Goal: Information Seeking & Learning: Learn about a topic

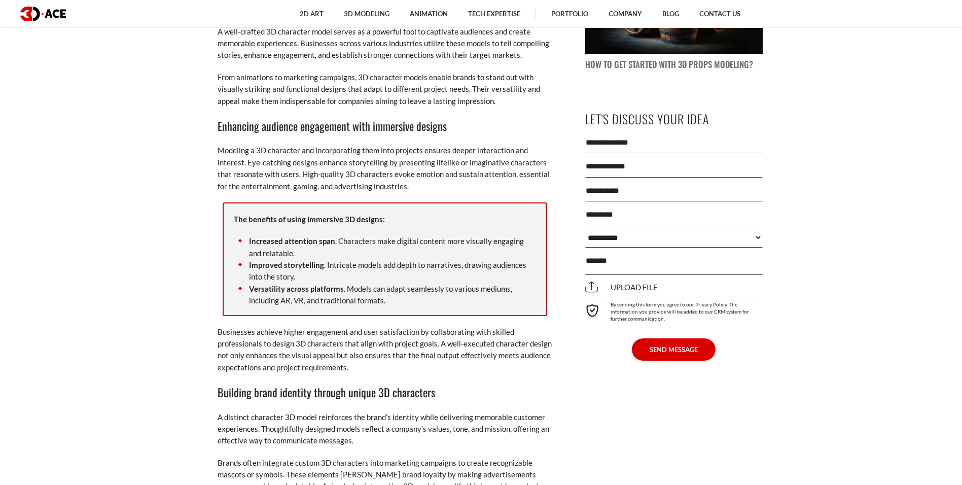
scroll to position [1028, 0]
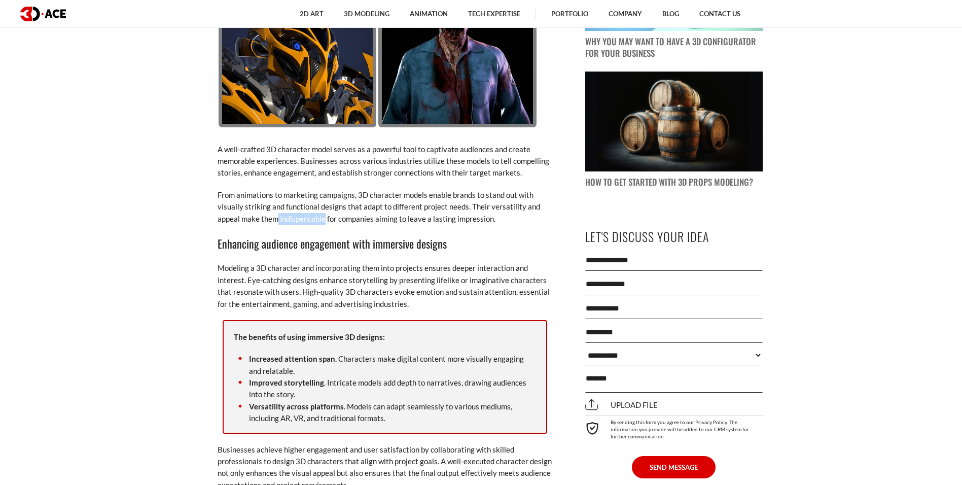
drag, startPoint x: 278, startPoint y: 221, endPoint x: 322, endPoint y: 217, distance: 44.3
click at [322, 217] on p "From animations to marketing campaigns, 3D character models enable brands to st…" at bounding box center [385, 207] width 335 height 36
click at [255, 276] on p "Modeling a 3D character and incorporating them into projects ensures deeper int…" at bounding box center [385, 286] width 335 height 48
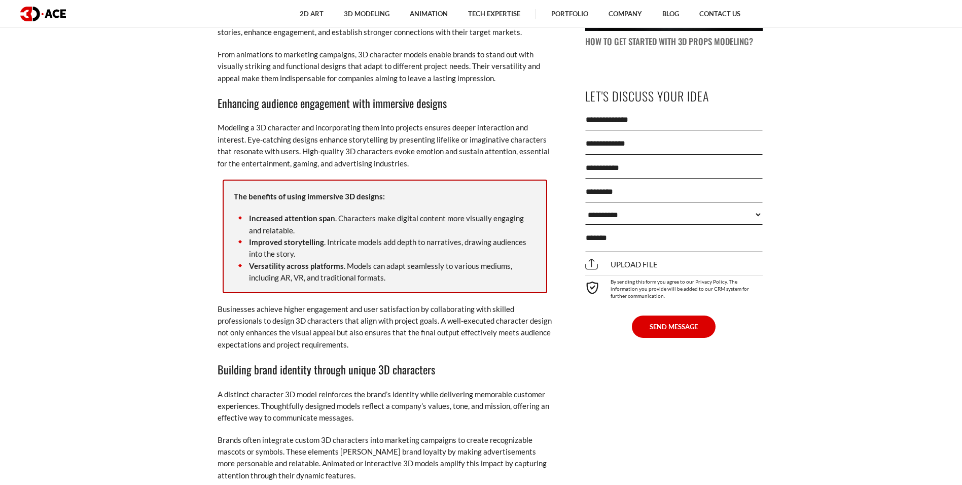
scroll to position [1171, 0]
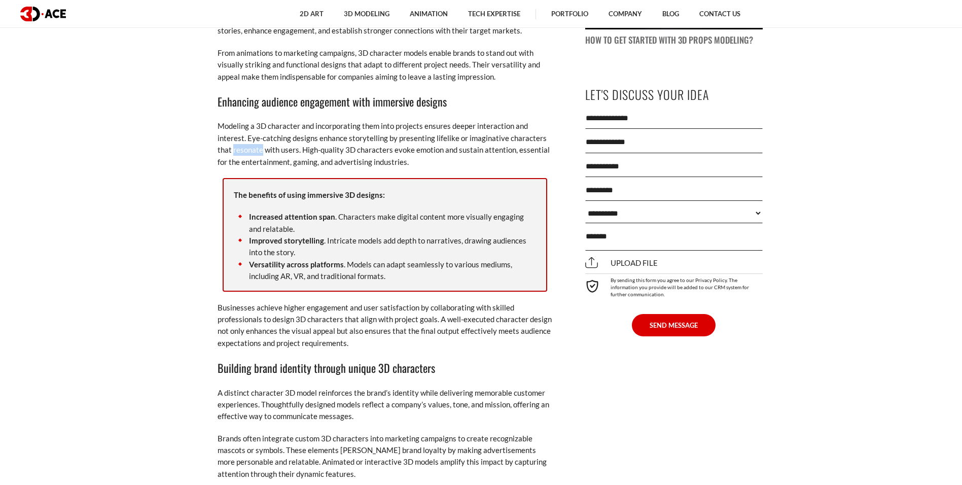
drag, startPoint x: 235, startPoint y: 150, endPoint x: 262, endPoint y: 147, distance: 27.6
click at [262, 147] on p "Modeling a 3D character and incorporating them into projects ensures deeper int…" at bounding box center [385, 144] width 335 height 48
copy p "resonate"
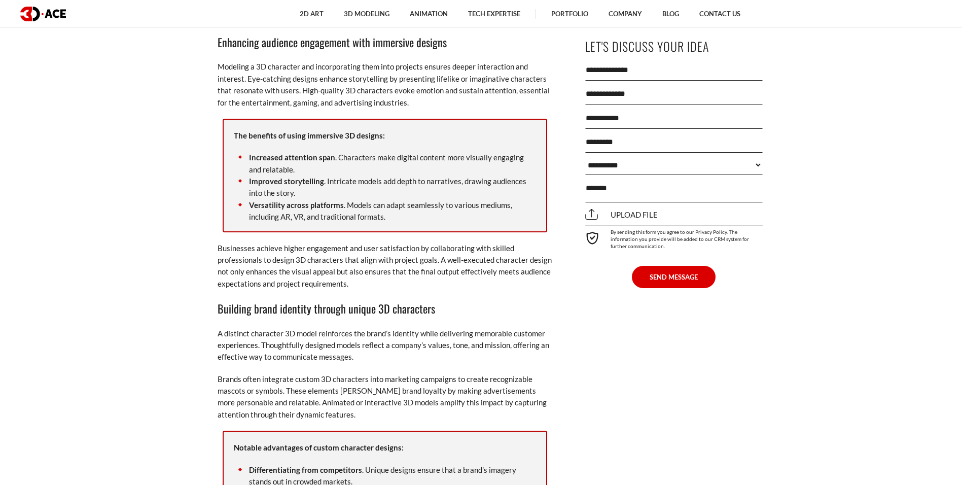
scroll to position [1231, 0]
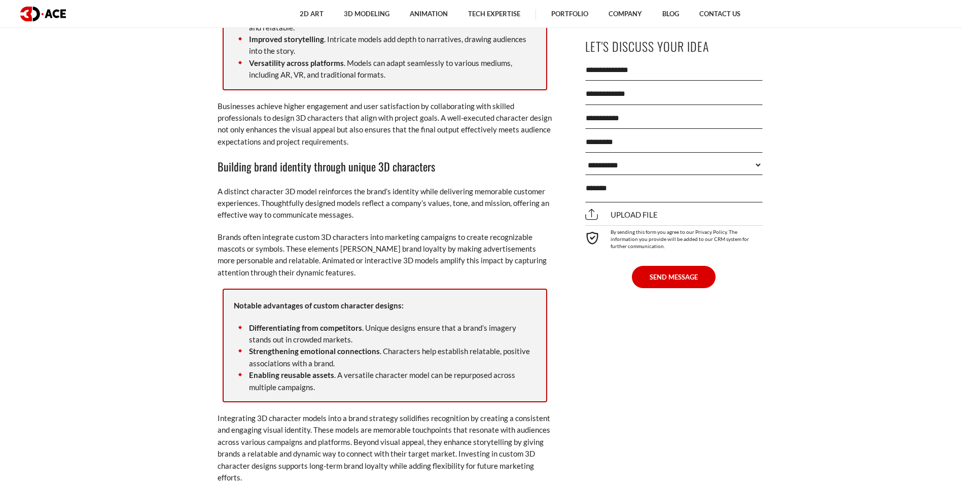
scroll to position [1373, 0]
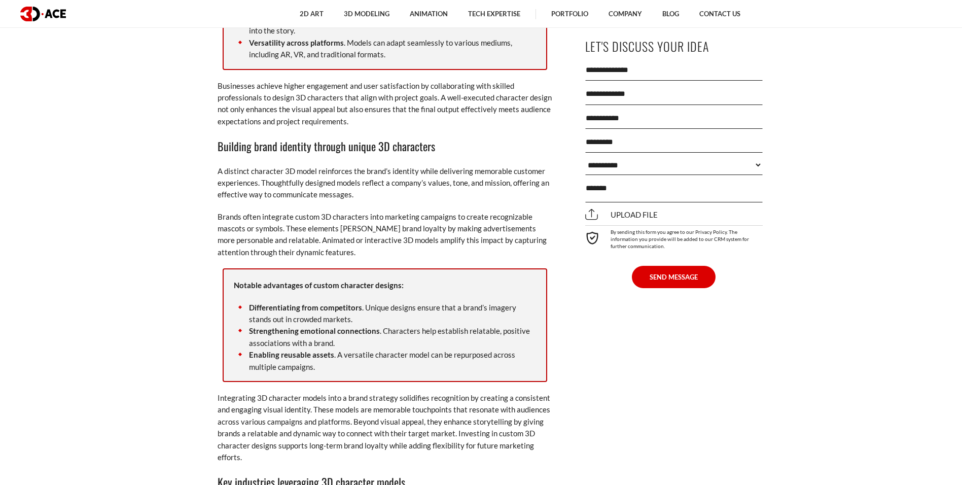
scroll to position [1394, 0]
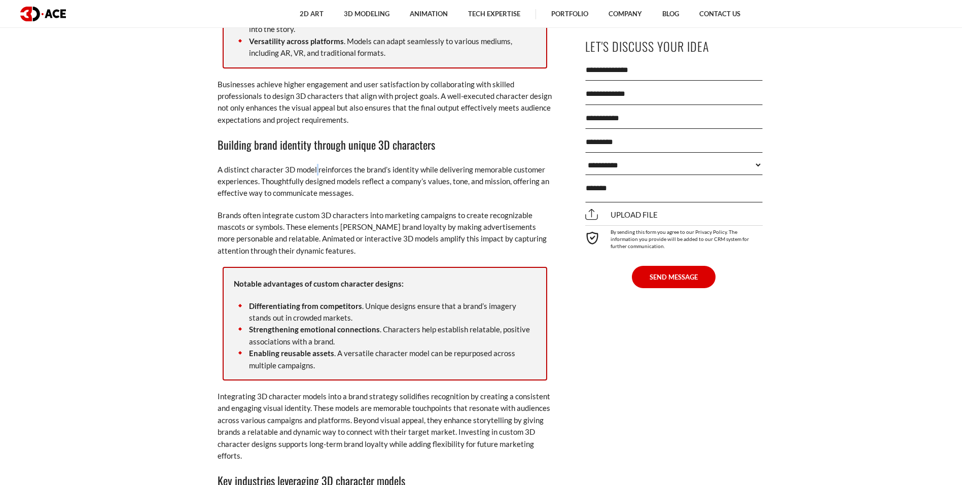
click at [318, 165] on p "A distinct character 3D model reinforces the brand’s identity while delivering …" at bounding box center [385, 182] width 335 height 36
click at [317, 168] on p "A distinct character 3D model reinforces the brand’s identity while delivering …" at bounding box center [385, 182] width 335 height 36
drag, startPoint x: 317, startPoint y: 168, endPoint x: 351, endPoint y: 170, distance: 34.5
click at [351, 170] on p "A distinct character 3D model reinforces the brand’s identity while delivering …" at bounding box center [385, 182] width 335 height 36
copy p "reinforces"
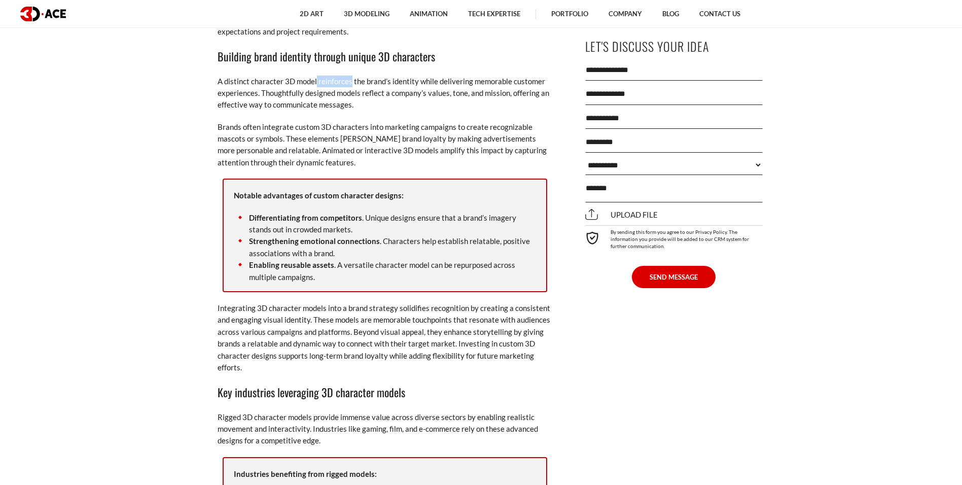
scroll to position [1414, 0]
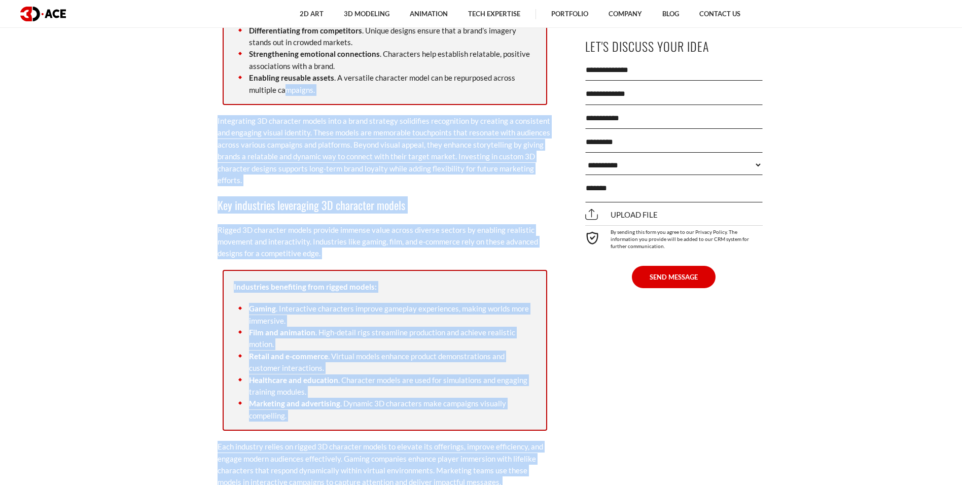
click at [334, 212] on h3 "Key industries leveraging 3D character models" at bounding box center [385, 204] width 335 height 17
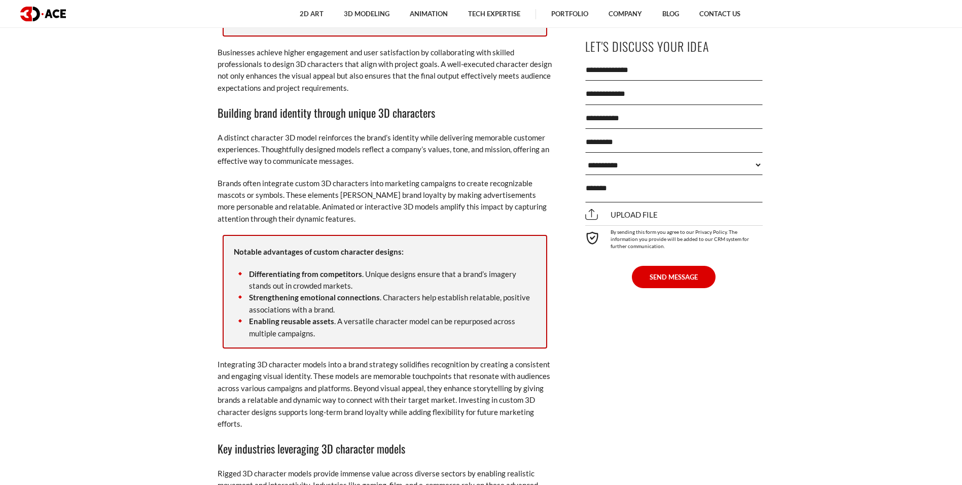
scroll to position [1446, 0]
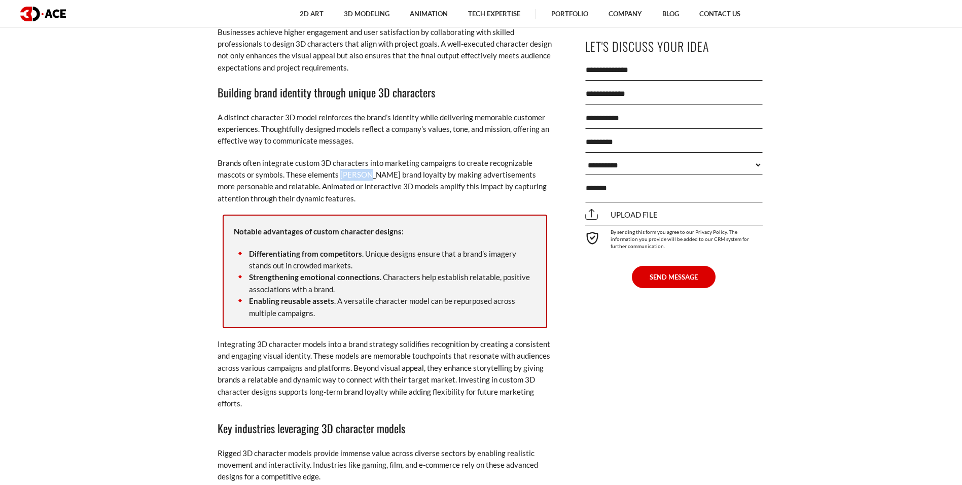
drag, startPoint x: 338, startPoint y: 171, endPoint x: 360, endPoint y: 173, distance: 21.4
click at [360, 173] on p "Brands often integrate custom 3D characters into marketing campaigns to create …" at bounding box center [385, 181] width 335 height 48
copy p "[PERSON_NAME]"
drag, startPoint x: 398, startPoint y: 190, endPoint x: 389, endPoint y: 185, distance: 9.8
click at [405, 193] on p "Brands often integrate custom 3D characters into marketing campaigns to create …" at bounding box center [385, 181] width 335 height 48
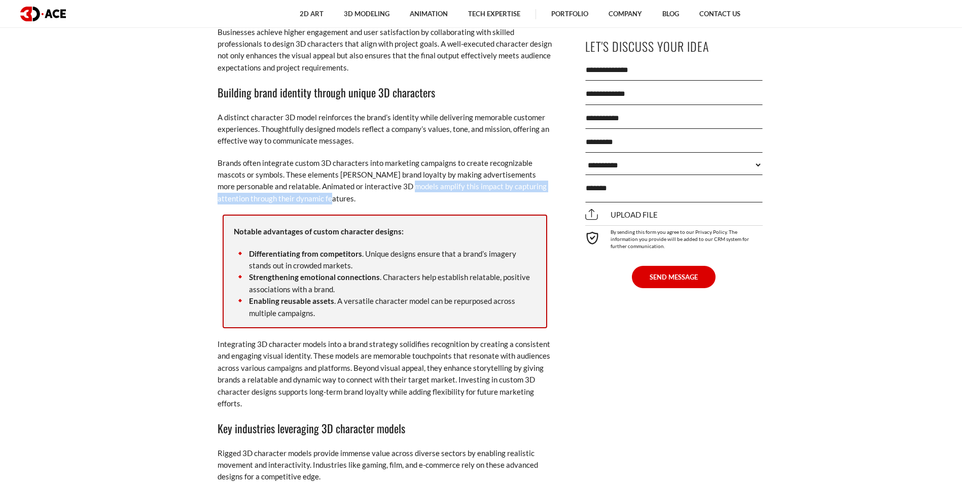
click at [393, 195] on p "Brands often integrate custom 3D characters into marketing campaigns to create …" at bounding box center [385, 181] width 335 height 48
drag, startPoint x: 407, startPoint y: 188, endPoint x: 382, endPoint y: 190, distance: 25.4
click at [382, 190] on p "Brands often integrate custom 3D characters into marketing campaigns to create …" at bounding box center [385, 181] width 335 height 48
copy p "amplify"
click at [439, 203] on p "Brands often integrate custom 3D characters into marketing campaigns to create …" at bounding box center [385, 181] width 335 height 48
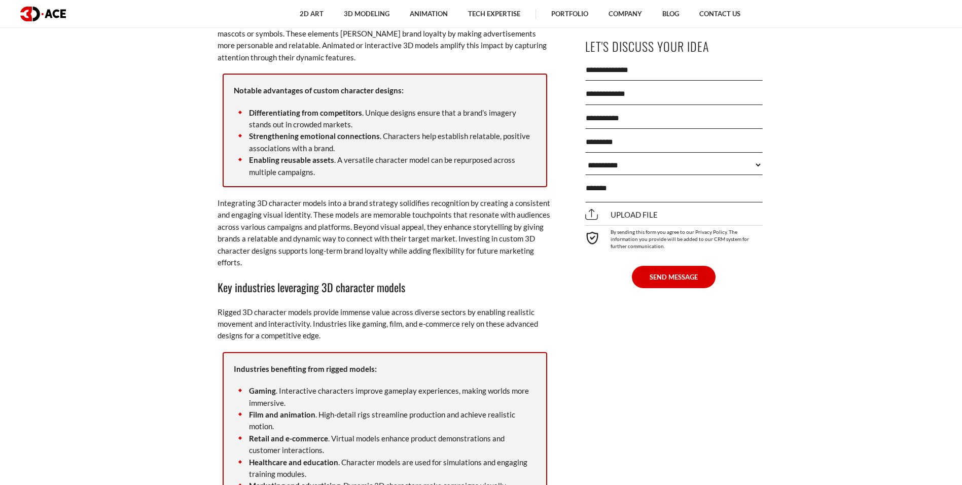
scroll to position [1588, 0]
click at [339, 162] on li "Enabling reusable assets . A versatile character model can be repurposed across…" at bounding box center [385, 165] width 302 height 24
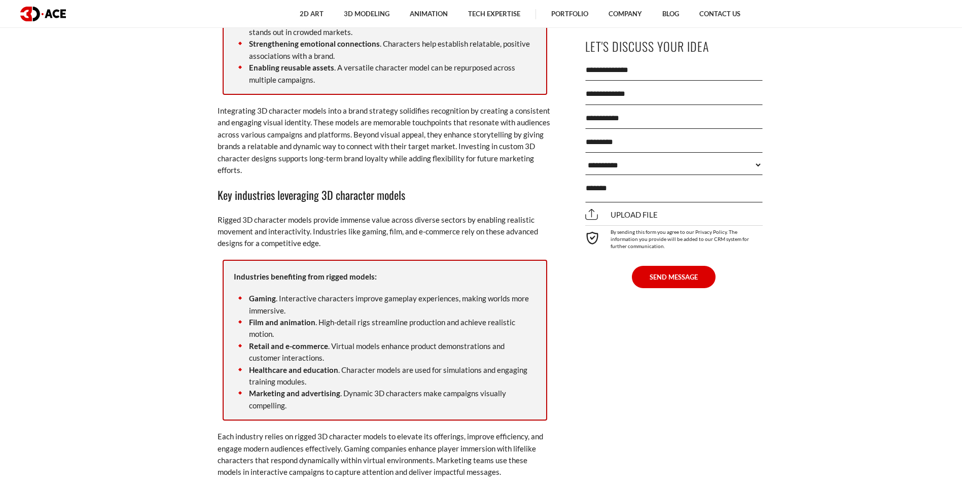
scroll to position [1690, 0]
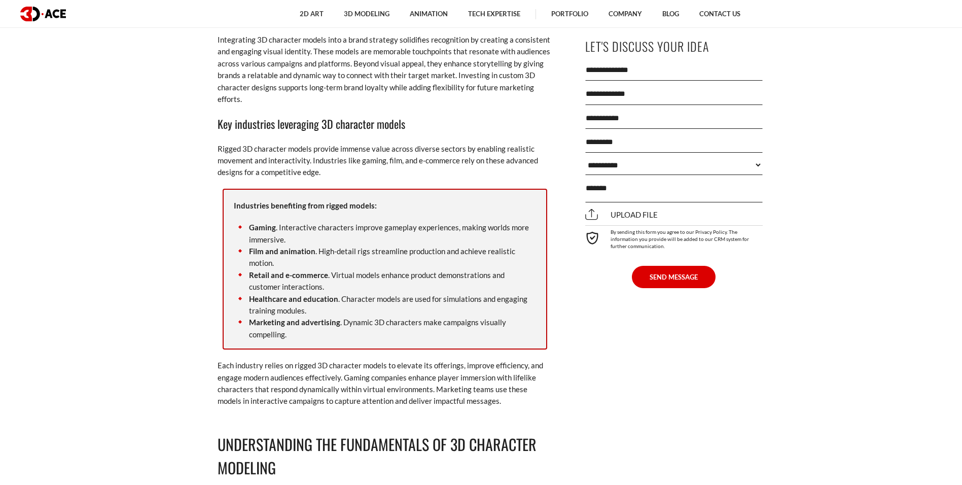
scroll to position [1771, 0]
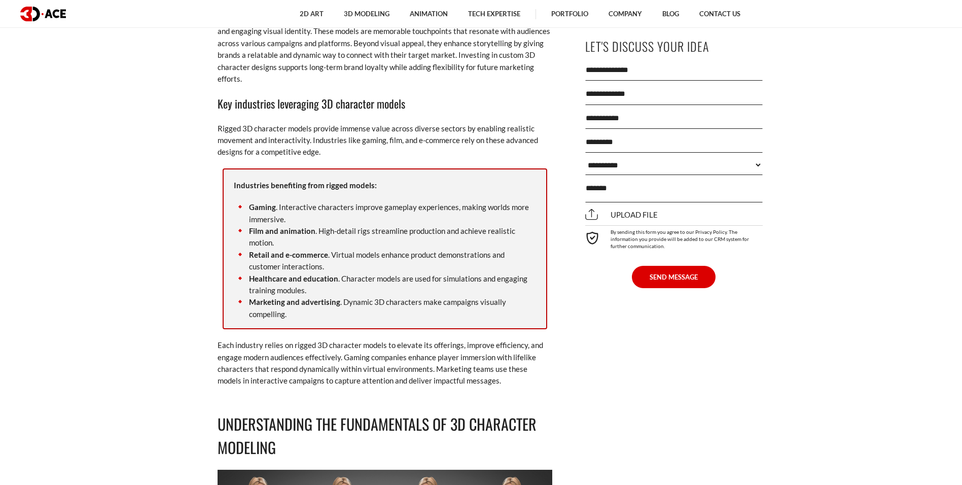
click at [251, 125] on p "Rigged 3D character models provide immense value across diverse sectors by enab…" at bounding box center [385, 141] width 335 height 36
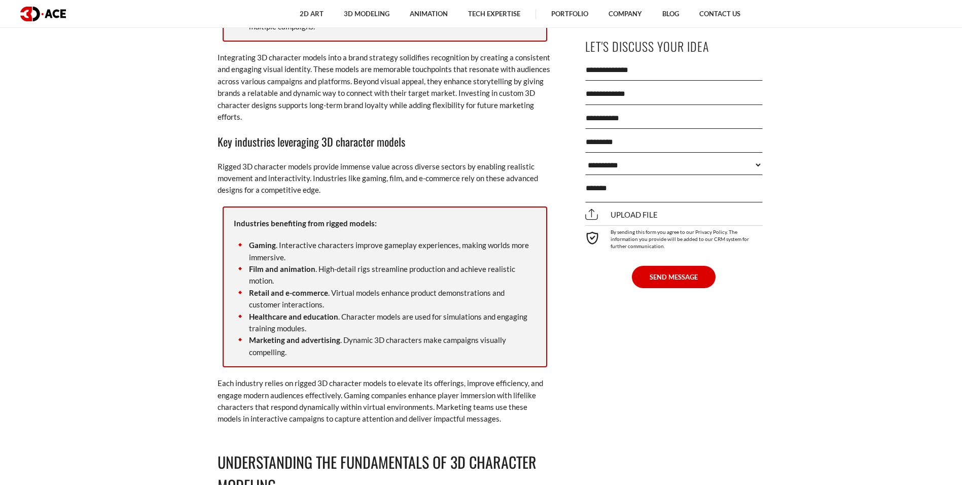
scroll to position [1642, 0]
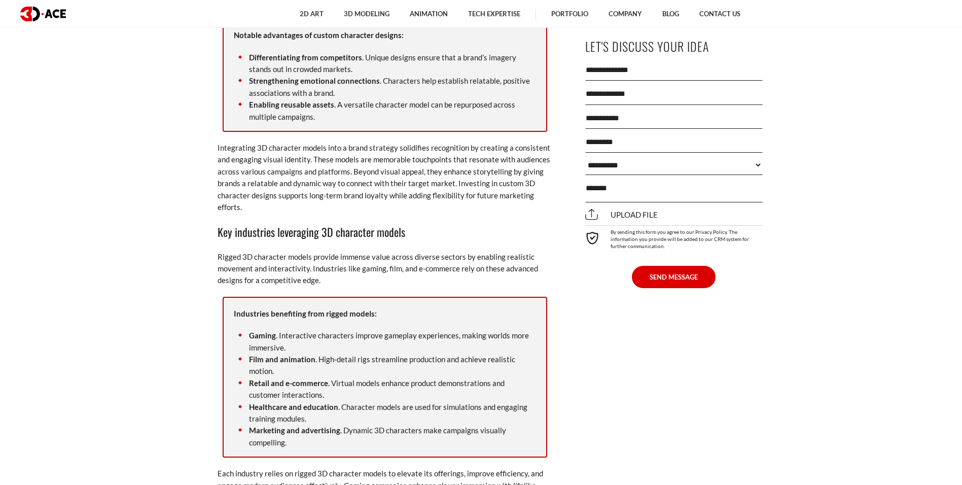
click at [329, 231] on h3 "Key industries leveraging 3D character models" at bounding box center [385, 231] width 335 height 17
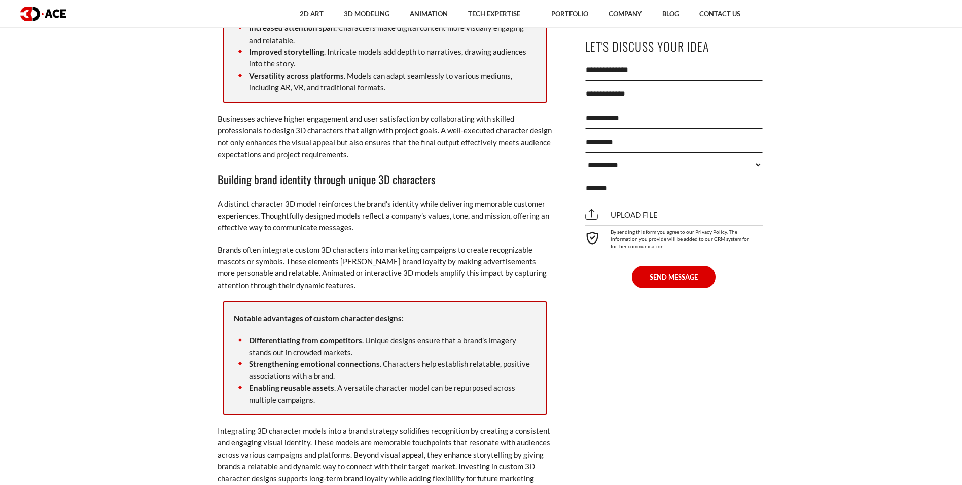
scroll to position [1338, 0]
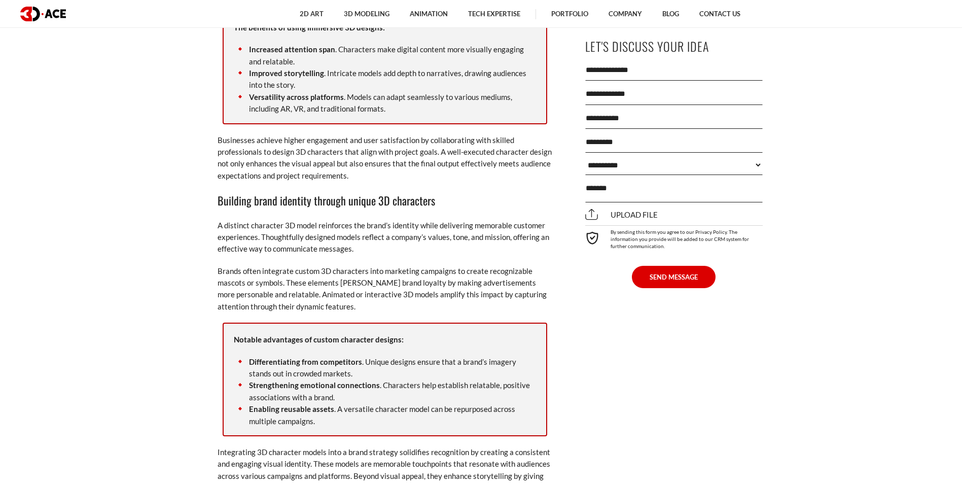
click at [292, 223] on p "A distinct character 3D model reinforces the brand’s identity while delivering …" at bounding box center [385, 238] width 335 height 36
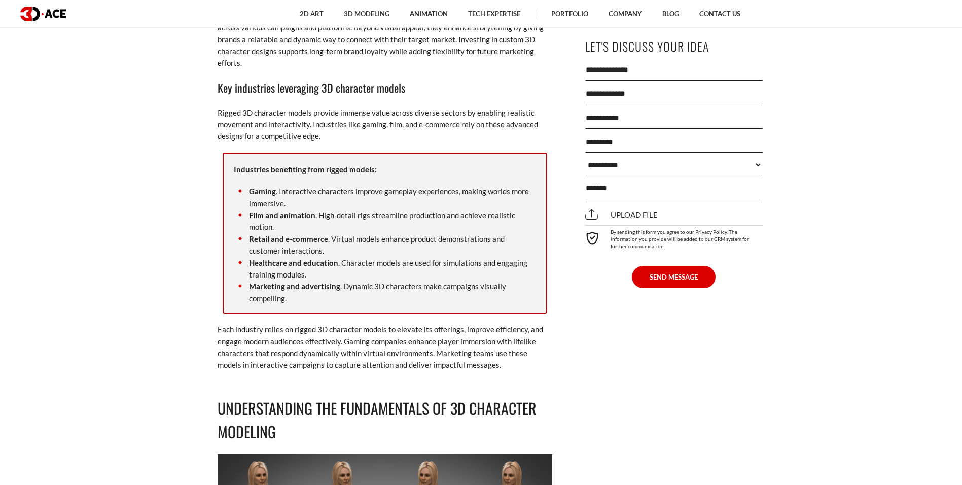
scroll to position [1796, 0]
